Goal: Information Seeking & Learning: Learn about a topic

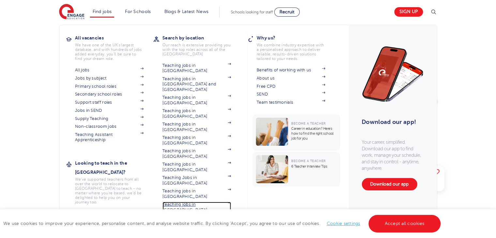
click at [180, 202] on link "Teaching jobs in [GEOGRAPHIC_DATA]" at bounding box center [196, 207] width 69 height 11
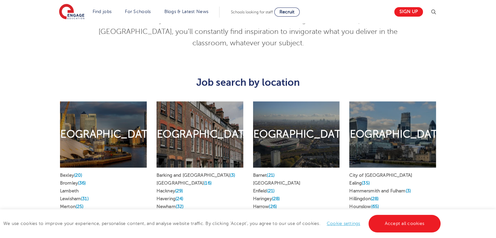
scroll to position [294, 0]
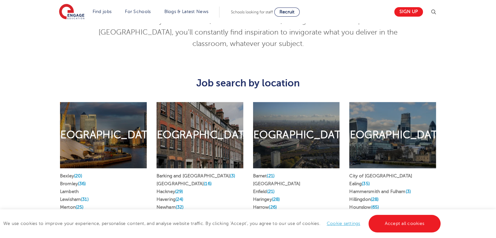
click at [379, 140] on h2 "[GEOGRAPHIC_DATA]" at bounding box center [393, 135] width 108 height 14
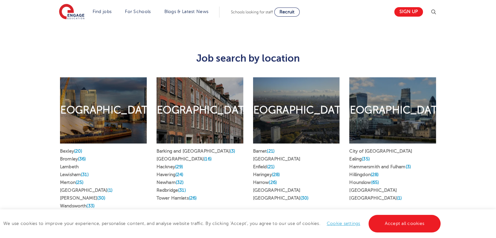
scroll to position [359, 0]
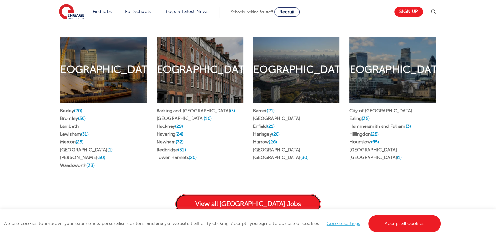
click at [271, 194] on link "View all [GEOGRAPHIC_DATA] Jobs" at bounding box center [249, 204] width 146 height 20
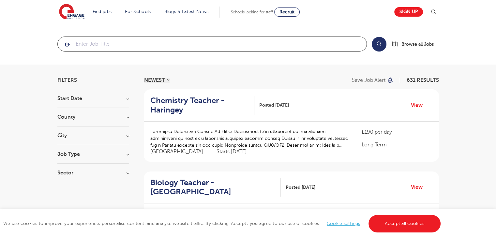
click at [215, 43] on input "search" at bounding box center [212, 44] width 309 height 14
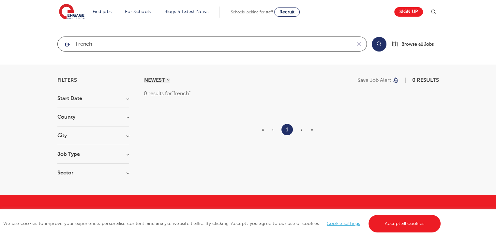
type input "french"
click at [383, 40] on button "Search" at bounding box center [379, 44] width 15 height 15
click at [149, 43] on input "french" at bounding box center [205, 44] width 294 height 14
click at [355, 44] on button "reset" at bounding box center [359, 44] width 15 height 14
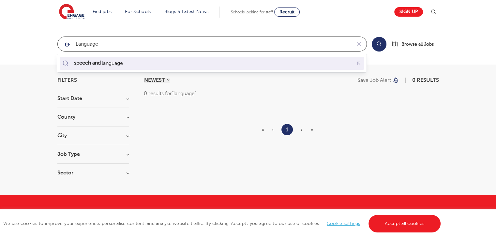
click at [224, 65] on div "speech and language" at bounding box center [212, 63] width 302 height 10
type input "speech and language"
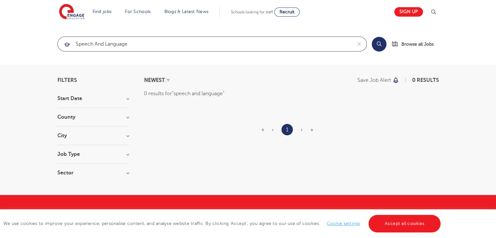
scroll to position [118, 0]
